Goal: Check status: Check status

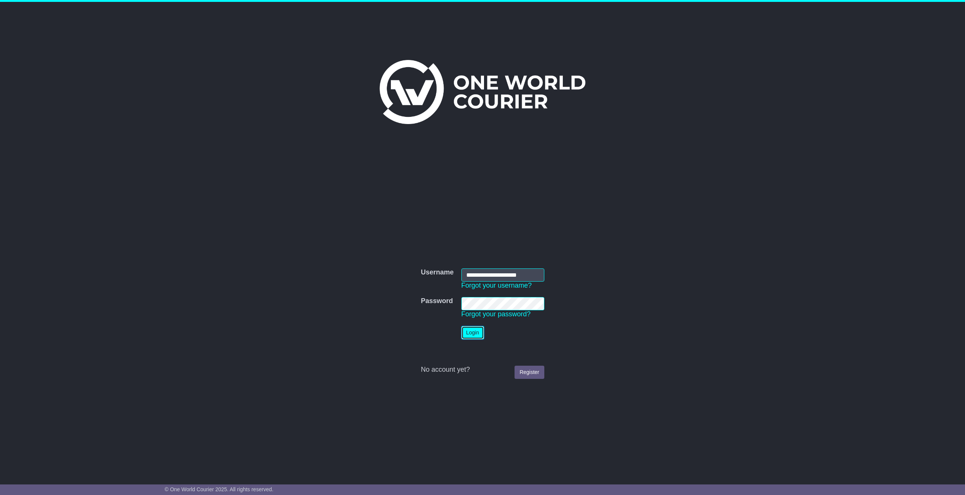
click at [476, 335] on button "Login" at bounding box center [473, 332] width 23 height 13
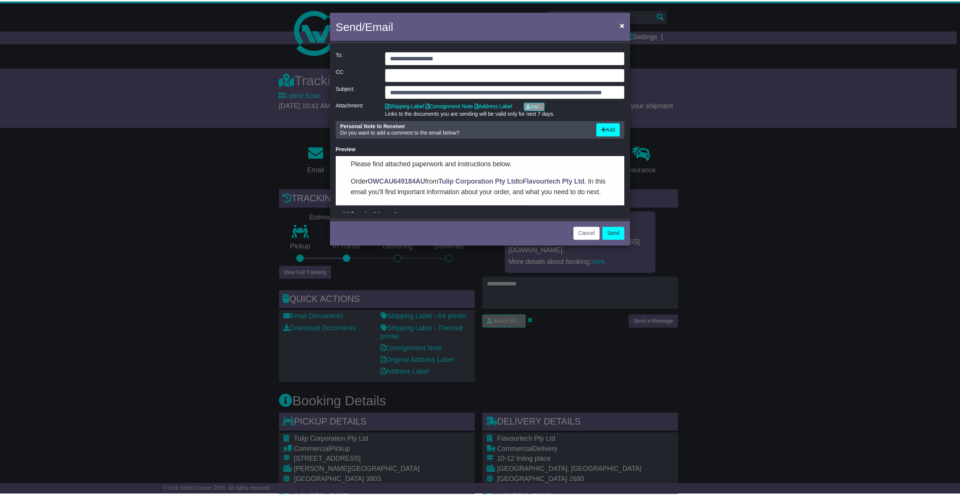
scroll to position [38, 0]
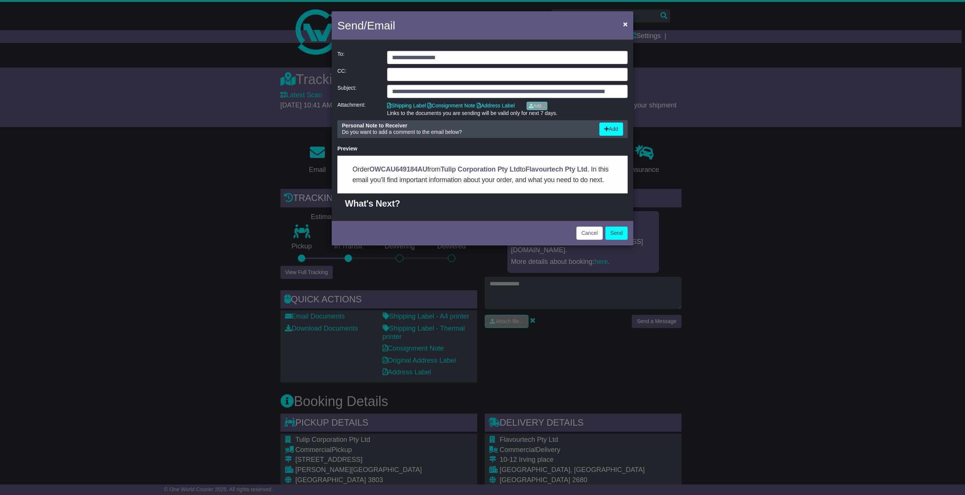
click at [589, 239] on div "Cancel Send" at bounding box center [483, 232] width 302 height 26
click at [589, 235] on button "Cancel" at bounding box center [590, 233] width 26 height 13
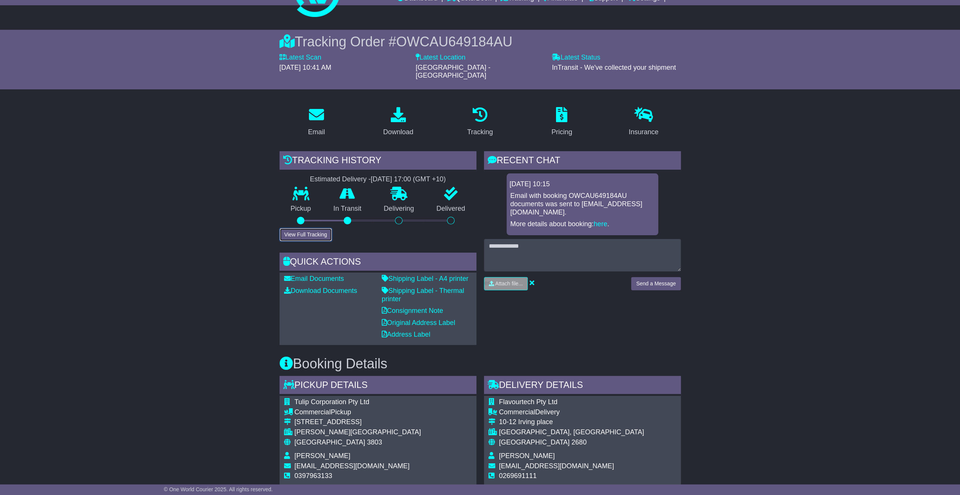
click at [302, 228] on button "View Full Tracking" at bounding box center [305, 234] width 52 height 13
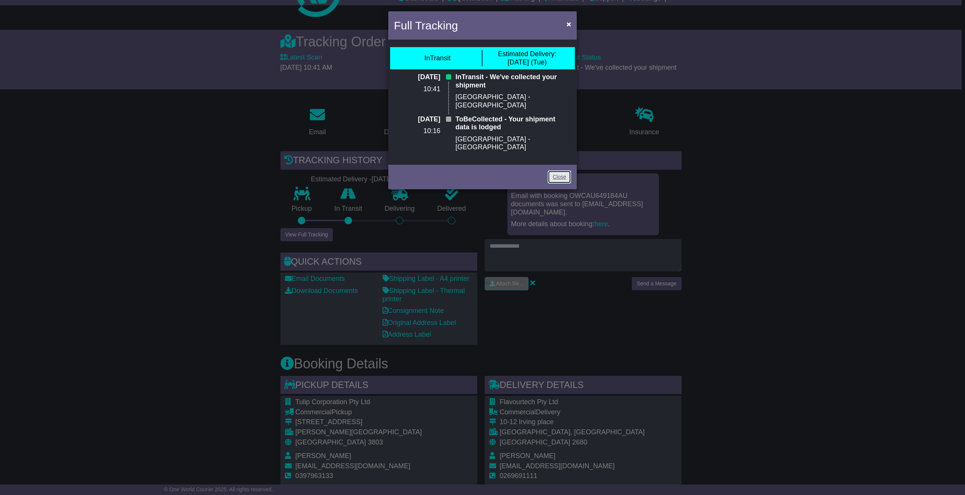
click at [563, 170] on link "Close" at bounding box center [559, 176] width 23 height 13
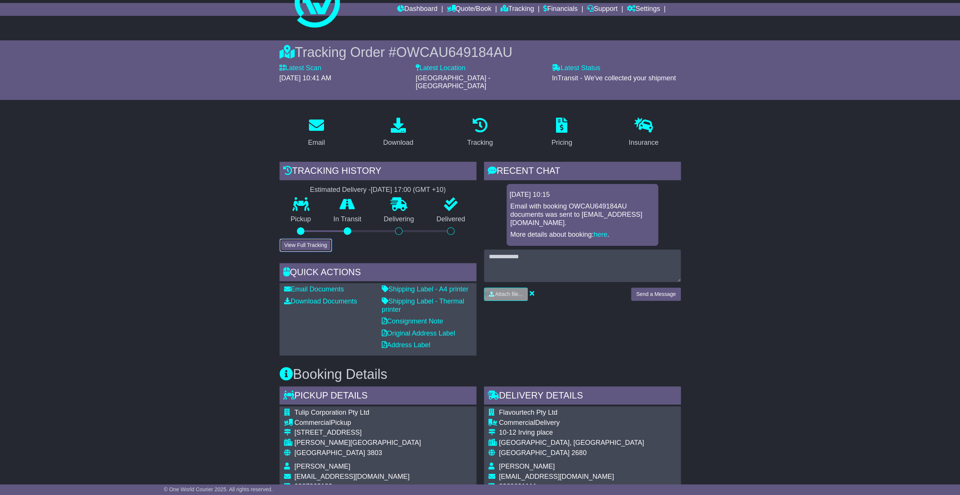
scroll to position [0, 0]
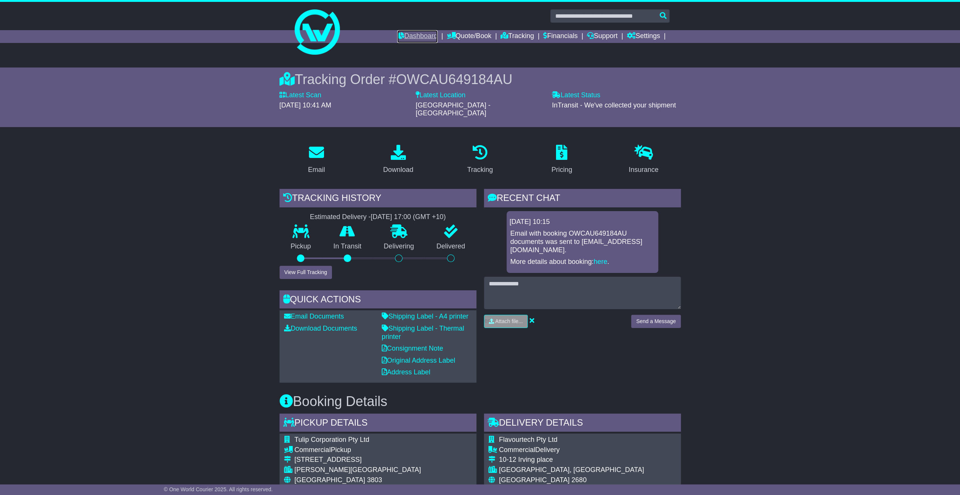
click at [400, 34] on link "Dashboard" at bounding box center [417, 36] width 40 height 13
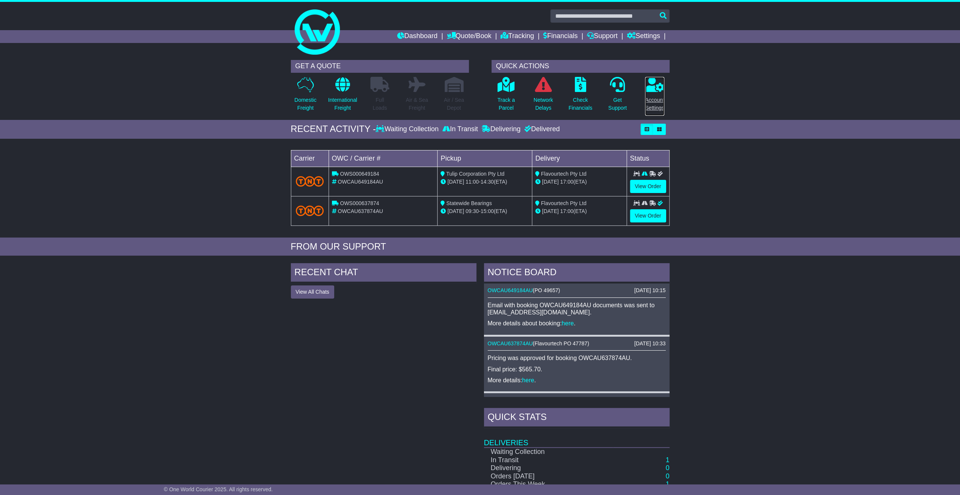
click at [654, 80] on icon at bounding box center [654, 84] width 19 height 15
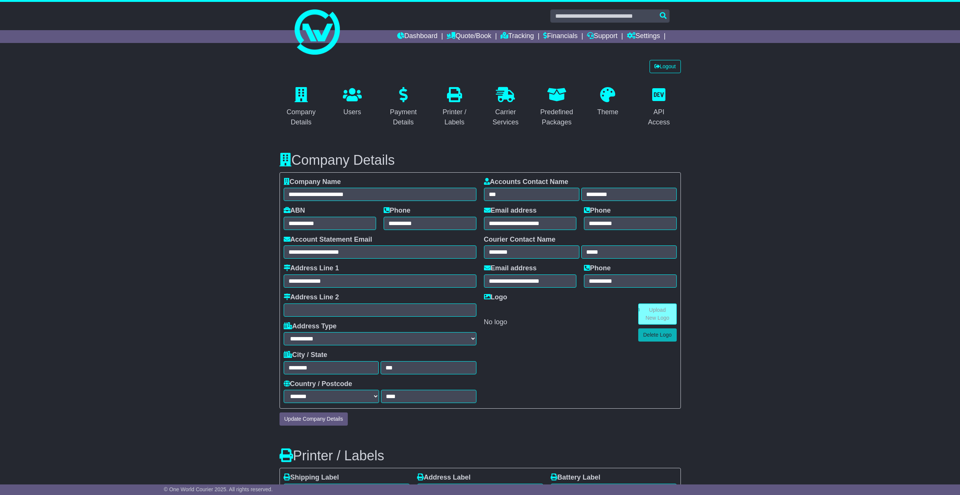
select select "**********"
select select "**"
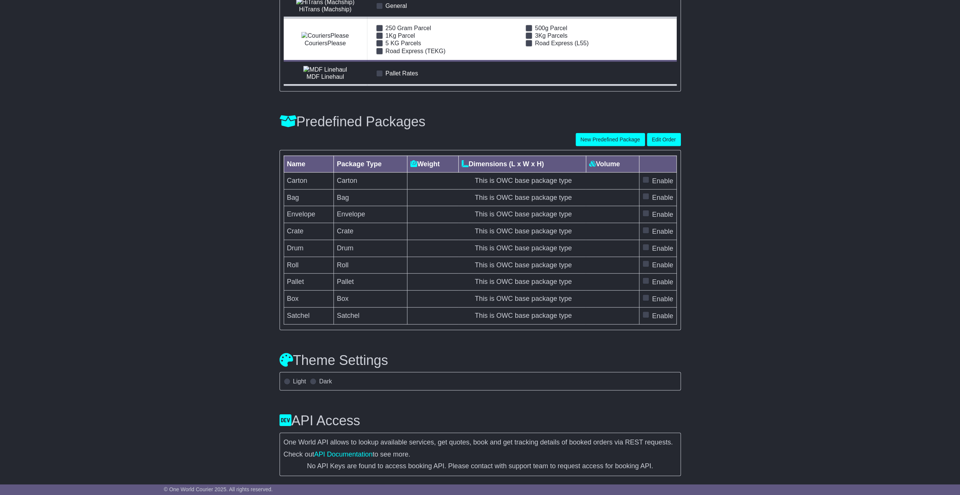
scroll to position [2147, 0]
click at [337, 454] on link "API Documentation" at bounding box center [343, 455] width 58 height 8
